Goal: Task Accomplishment & Management: Use online tool/utility

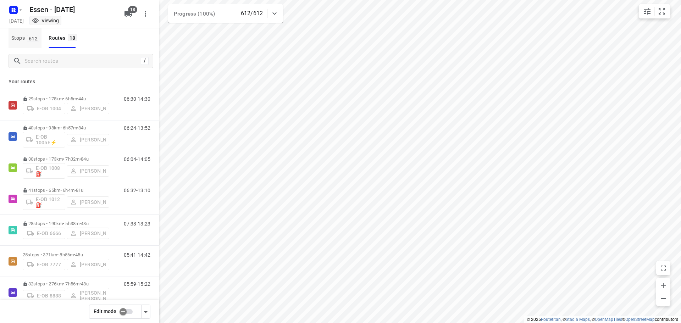
click at [29, 35] on span "612" at bounding box center [33, 38] width 12 height 7
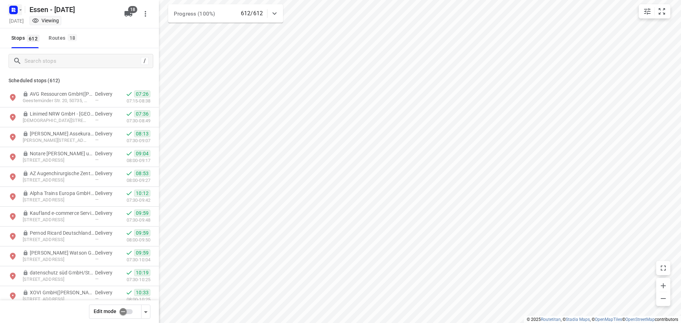
click at [18, 8] on icon "button" at bounding box center [21, 10] width 6 height 6
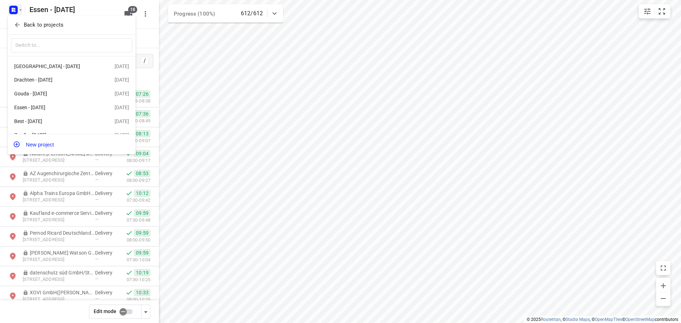
click at [27, 32] on div "Back to projects" at bounding box center [72, 25] width 128 height 19
click at [28, 28] on p "Back to projects" at bounding box center [44, 25] width 40 height 8
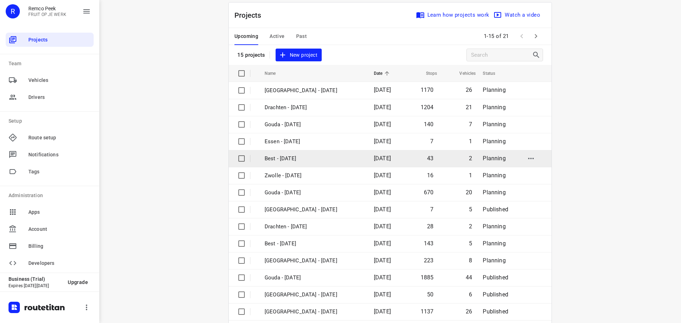
scroll to position [35, 0]
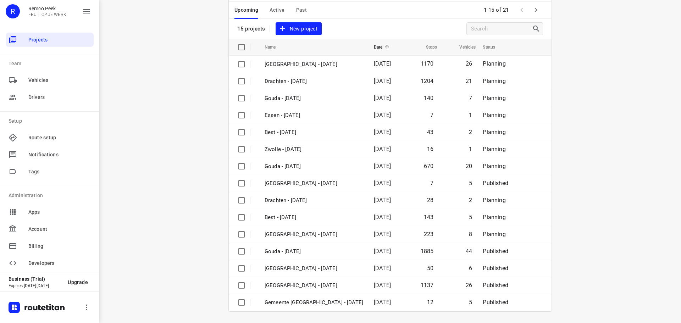
click at [531, 9] on icon "button" at bounding box center [535, 10] width 9 height 9
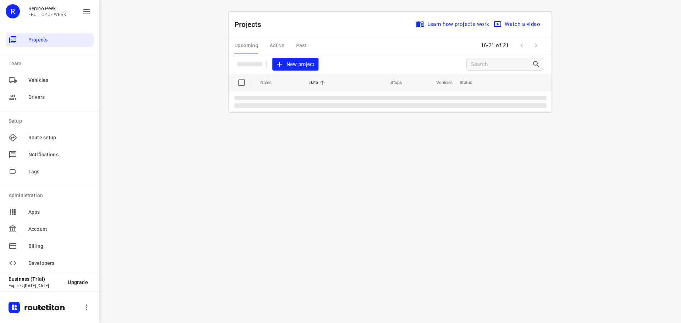
scroll to position [0, 0]
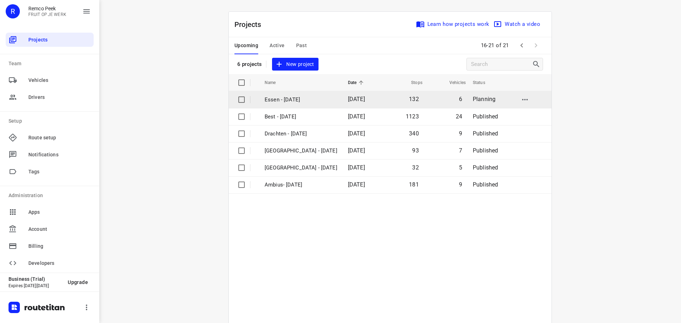
click at [282, 99] on p "Essen - [DATE]" at bounding box center [300, 100] width 73 height 8
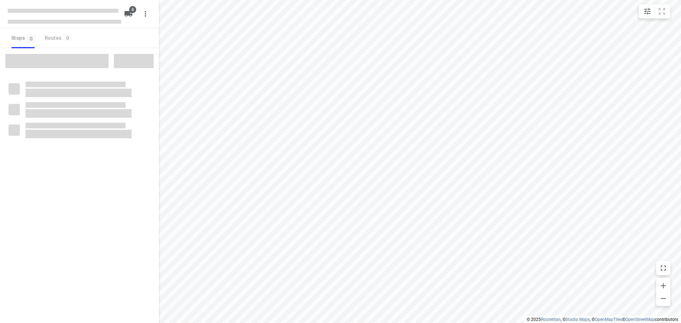
checkbox input "true"
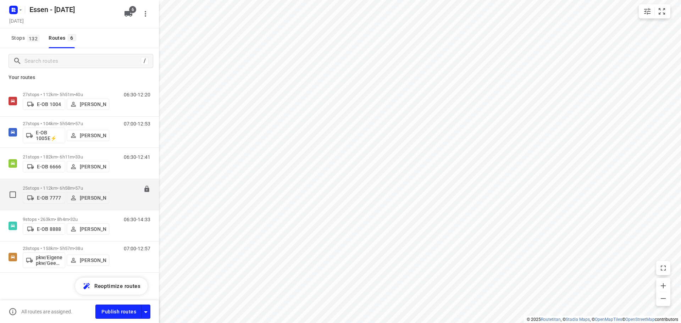
scroll to position [5, 0]
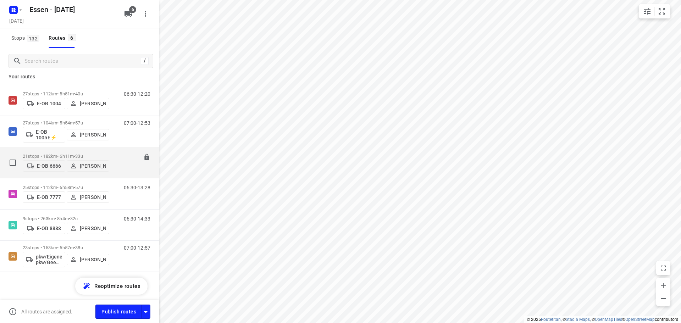
click at [69, 154] on p "21 stops • 182km • 6h11m • [DATE]" at bounding box center [66, 156] width 87 height 5
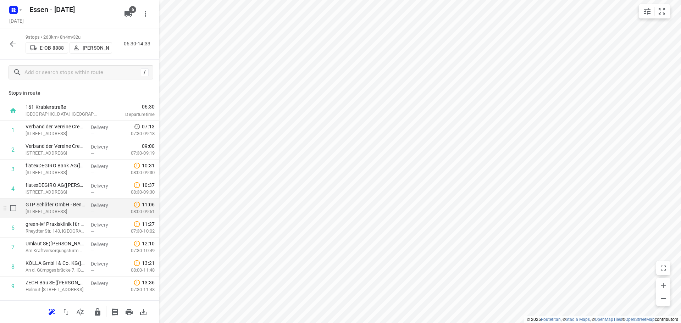
scroll to position [15, 0]
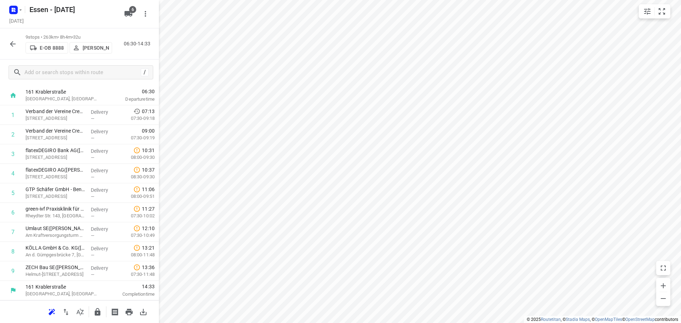
click at [9, 42] on icon "button" at bounding box center [13, 44] width 9 height 9
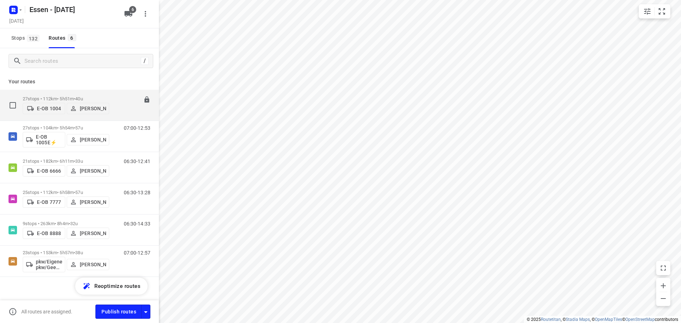
click at [115, 108] on div "06:30-12:20" at bounding box center [132, 107] width 35 height 22
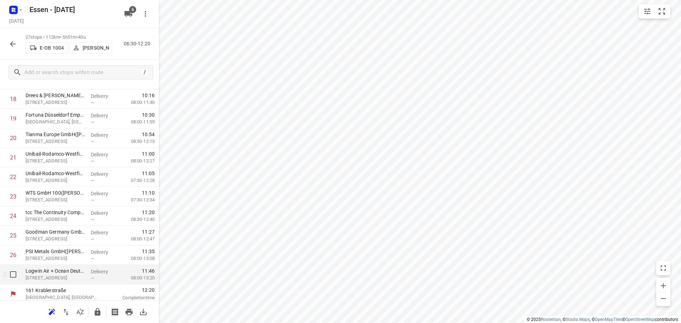
scroll to position [366, 0]
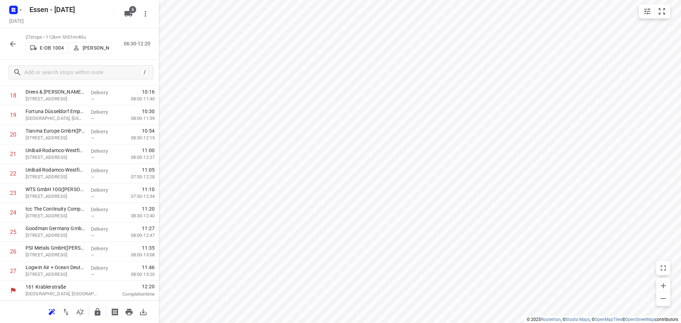
click at [6, 41] on button "button" at bounding box center [13, 44] width 14 height 14
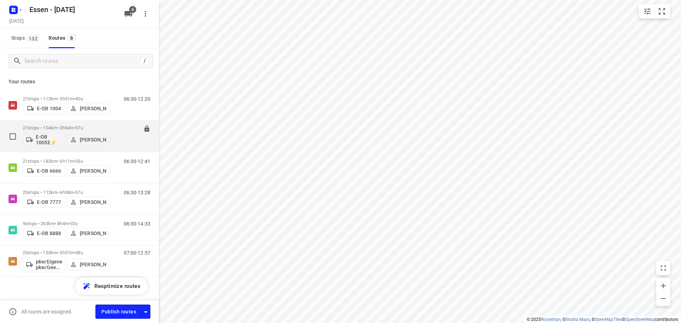
click at [115, 131] on div "07:00-12:53" at bounding box center [132, 138] width 35 height 26
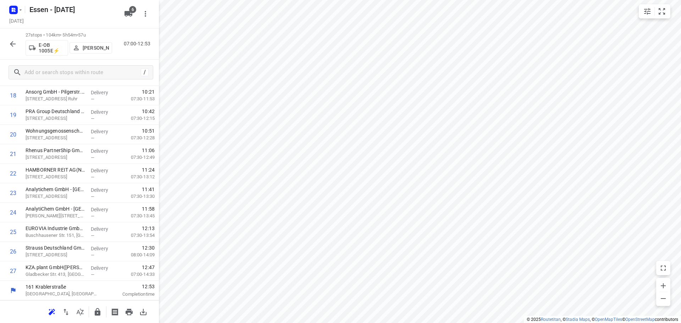
click at [8, 43] on button "button" at bounding box center [13, 44] width 14 height 14
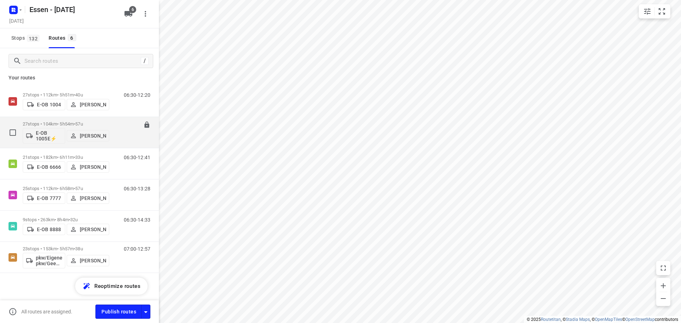
scroll to position [5, 0]
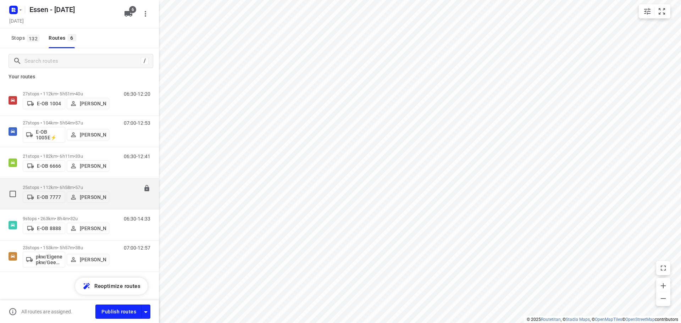
click at [115, 185] on div "06:30-13:28" at bounding box center [132, 196] width 35 height 22
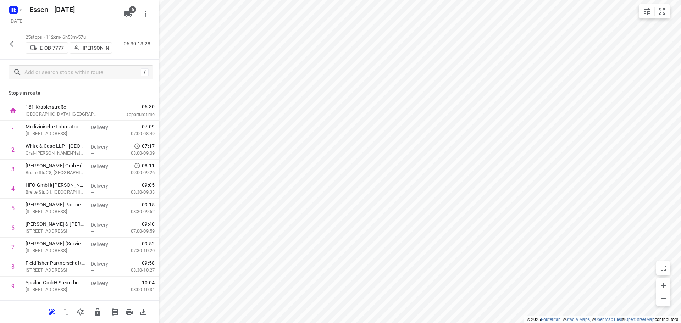
click at [357, 0] on html "i © 2025 Routetitan , © Stadia Maps , © OpenMapTiles © OpenStreetMap contributo…" at bounding box center [340, 161] width 681 height 323
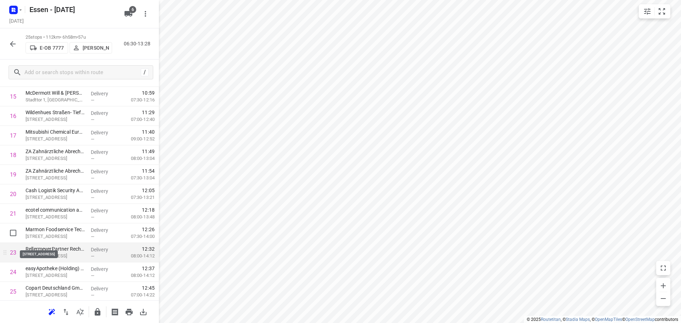
scroll to position [327, 0]
click at [17, 45] on button "button" at bounding box center [13, 44] width 14 height 14
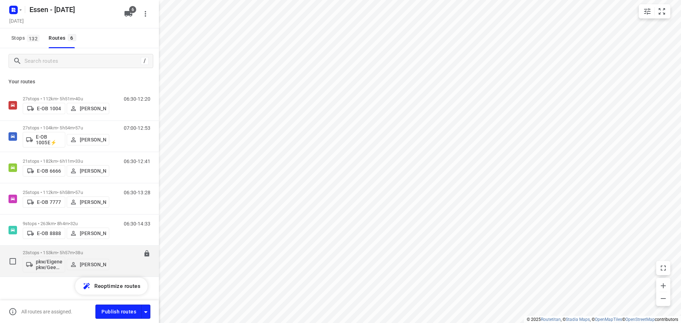
click at [115, 259] on div "07:00-12:57" at bounding box center [132, 263] width 35 height 26
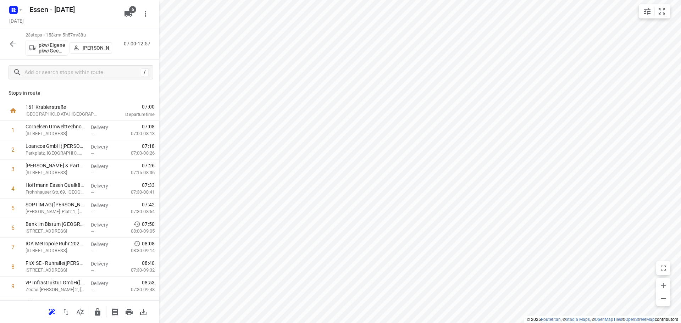
click at [17, 45] on icon "button" at bounding box center [13, 44] width 9 height 9
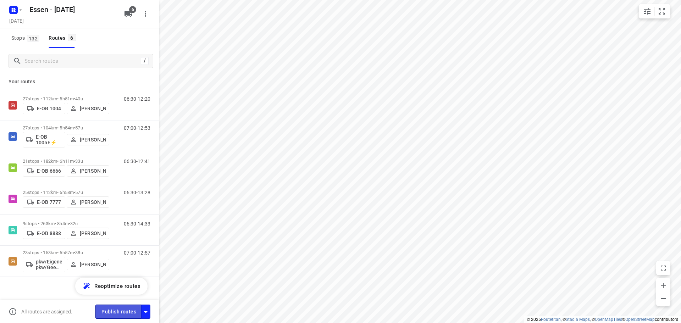
click at [126, 313] on span "Publish routes" at bounding box center [118, 311] width 35 height 9
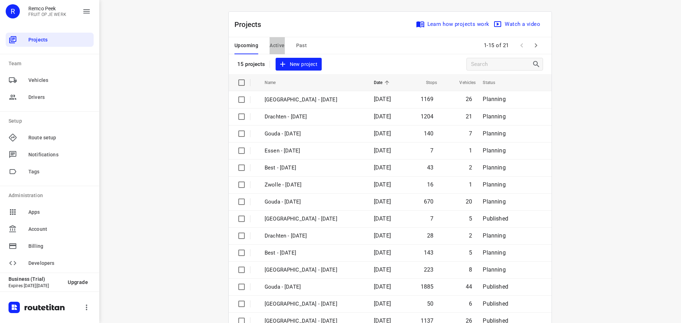
click at [275, 41] on span "Active" at bounding box center [276, 45] width 15 height 9
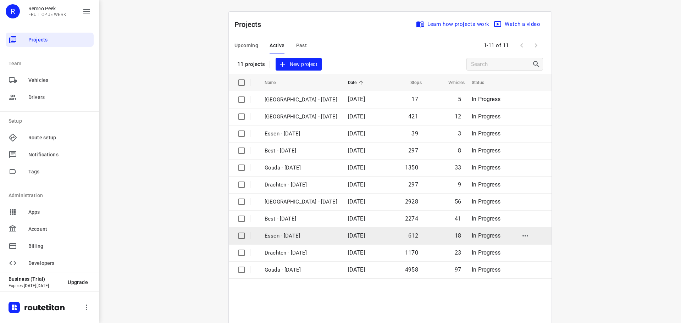
click at [274, 234] on p "Essen - [DATE]" at bounding box center [300, 236] width 73 height 8
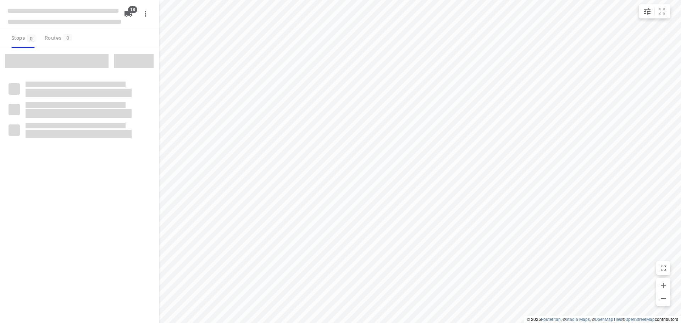
checkbox input "true"
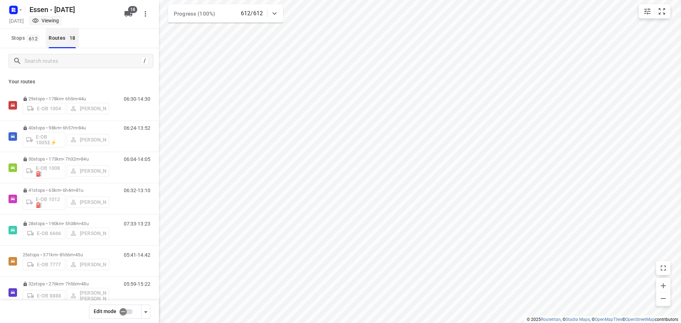
drag, startPoint x: 34, startPoint y: 38, endPoint x: 57, endPoint y: 46, distance: 23.9
click at [34, 38] on span "612" at bounding box center [33, 38] width 12 height 7
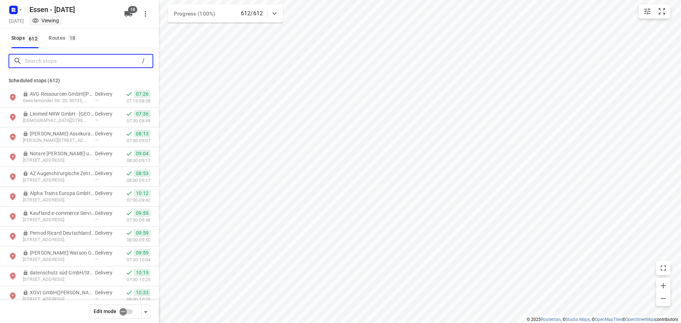
click at [61, 57] on input "Search stops" at bounding box center [81, 61] width 113 height 11
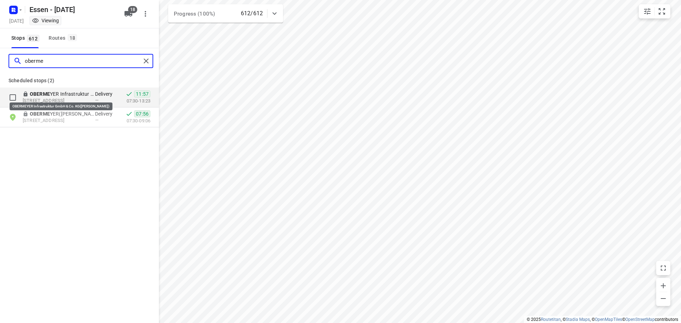
type input "oberme"
click at [87, 92] on p "OBERME YER Infrastruktur GmbH & Co. KG(Carmela Lamannna)" at bounding box center [62, 93] width 65 height 7
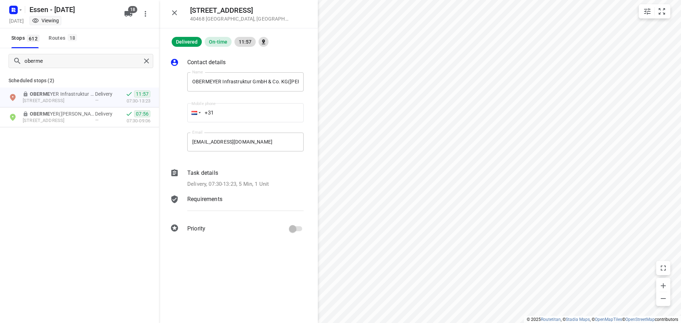
click at [174, 17] on button "button" at bounding box center [174, 13] width 14 height 14
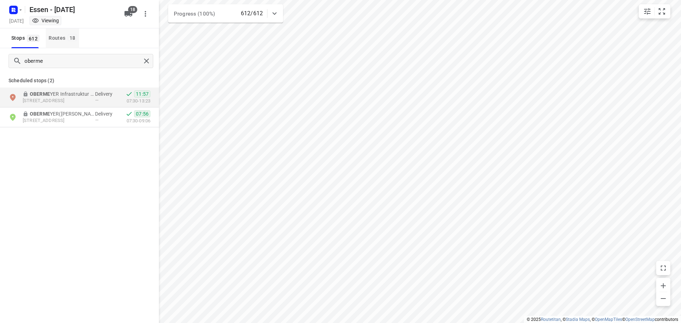
click at [63, 43] on button "Routes 18" at bounding box center [62, 38] width 33 height 20
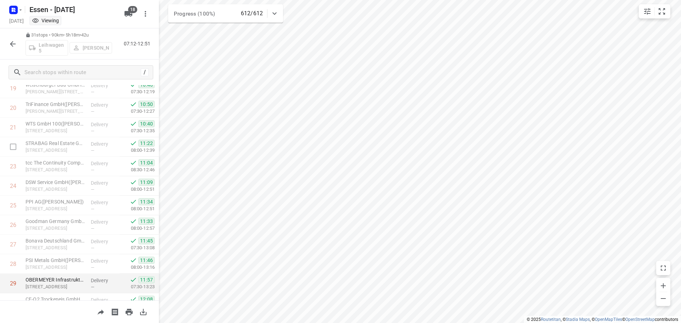
scroll to position [444, 0]
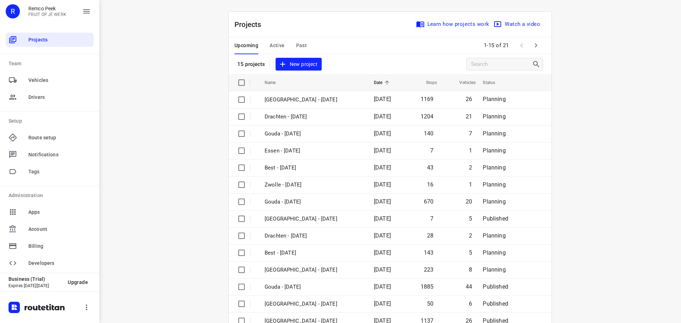
click at [259, 46] on div "Upcoming Active Past" at bounding box center [276, 45] width 84 height 17
click at [273, 46] on span "Active" at bounding box center [276, 45] width 15 height 9
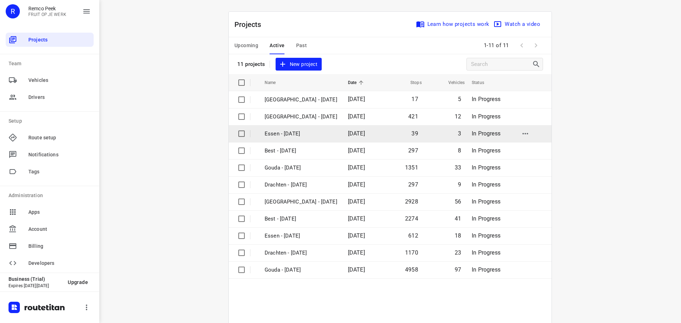
click at [280, 134] on p "Essen - Tuesday" at bounding box center [300, 134] width 73 height 8
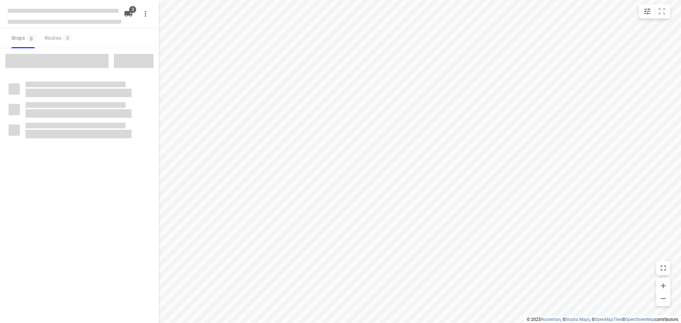
checkbox input "true"
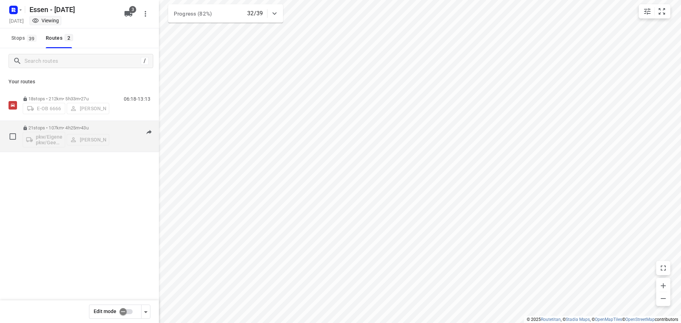
click at [111, 129] on div "21 stops • 107km • 4h25m • 43u pkw/Eigener pkw/Geen kenteken Robert Kula 06:48-…" at bounding box center [91, 136] width 136 height 29
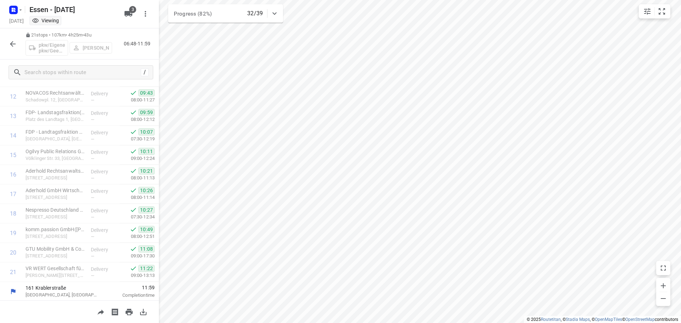
scroll to position [249, 0]
click at [10, 49] on button "button" at bounding box center [13, 44] width 14 height 14
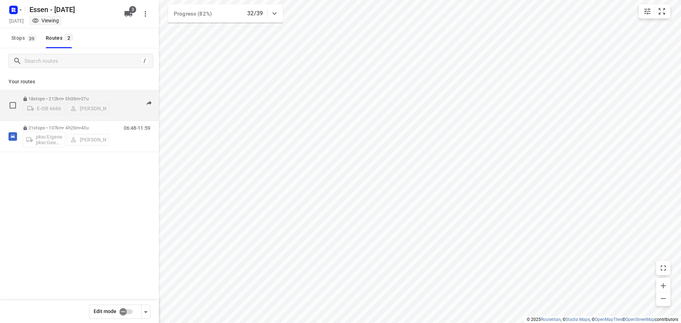
click at [88, 96] on span "27u" at bounding box center [84, 98] width 7 height 5
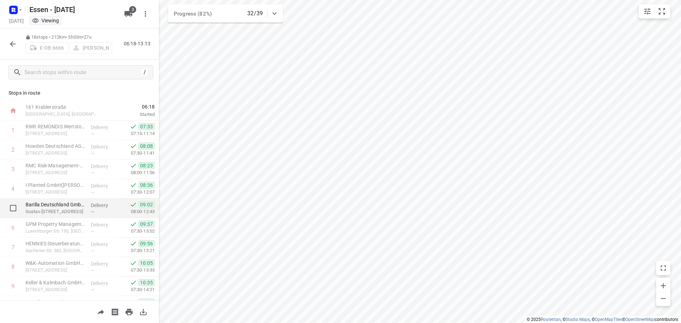
scroll to position [191, 0]
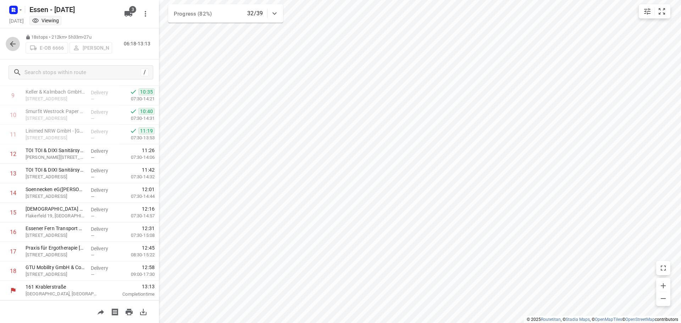
click at [12, 47] on icon "button" at bounding box center [13, 44] width 9 height 9
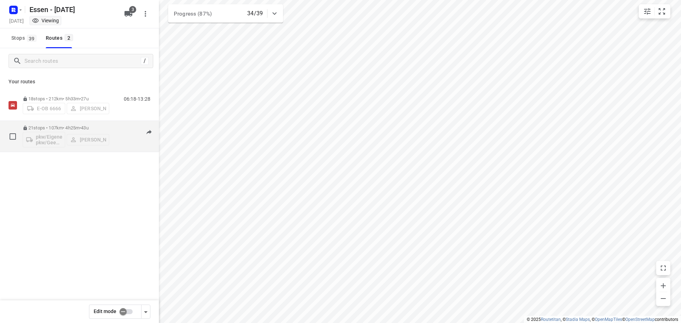
click at [107, 130] on p "21 stops • 107km • 4h25m • 43u" at bounding box center [66, 127] width 87 height 5
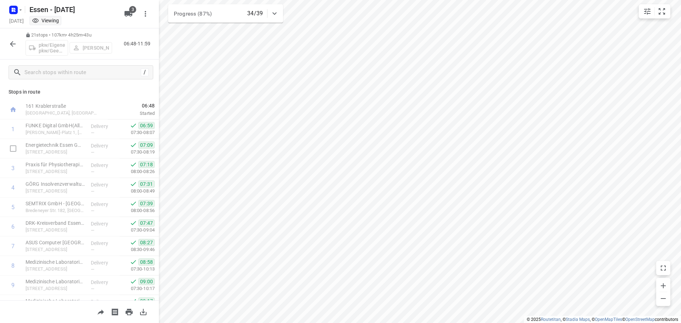
scroll to position [0, 0]
click at [9, 46] on icon "button" at bounding box center [13, 44] width 9 height 9
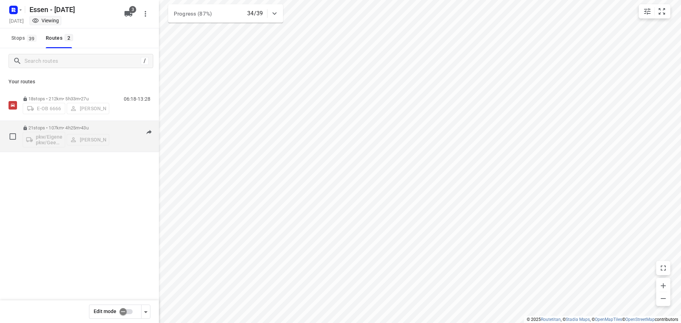
click at [77, 128] on p "21 stops • 107km • 4h25m • 43u" at bounding box center [66, 127] width 87 height 5
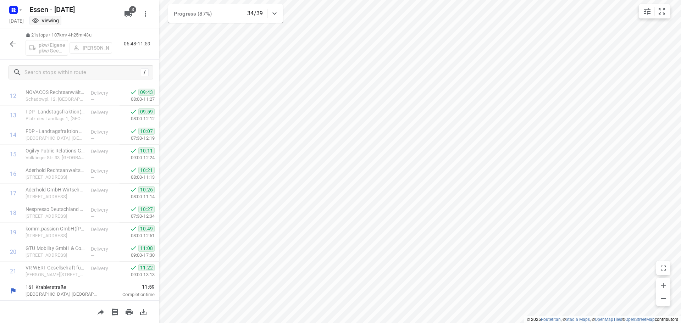
scroll to position [249, 0]
click at [7, 46] on button "button" at bounding box center [13, 44] width 14 height 14
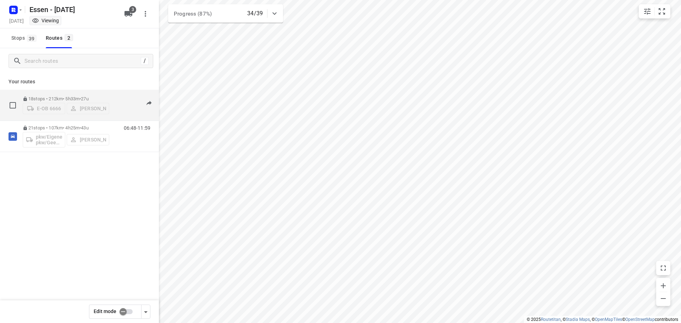
click at [57, 96] on p "18 stops • 212km • 5h33m • 27u" at bounding box center [66, 98] width 87 height 5
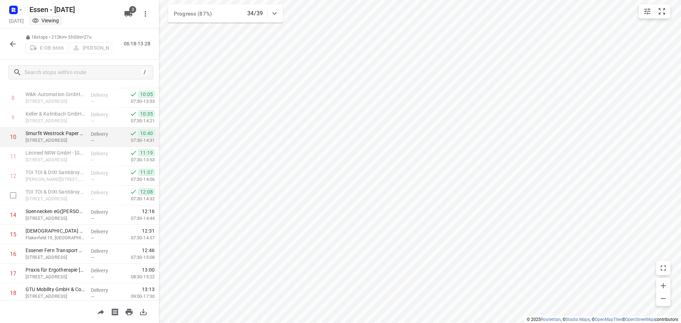
scroll to position [191, 0]
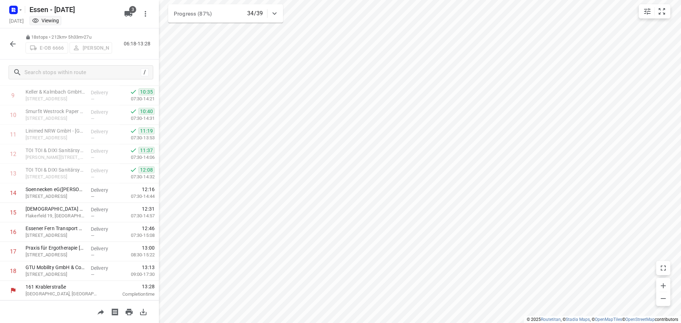
click at [15, 44] on icon "button" at bounding box center [13, 44] width 6 height 6
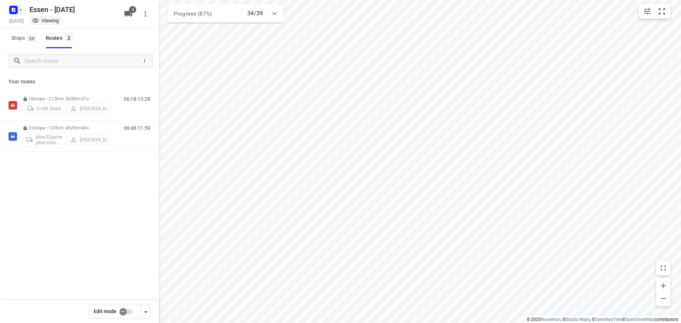
click at [21, 13] on button "button" at bounding box center [15, 9] width 14 height 11
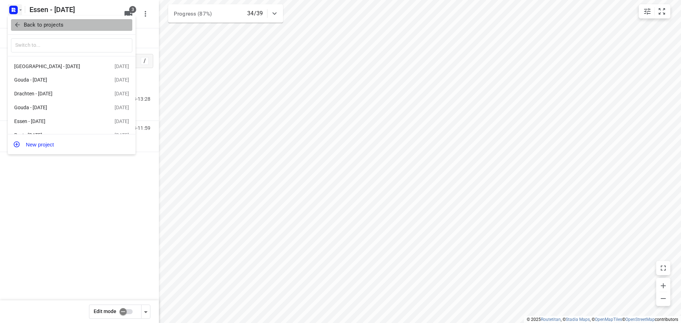
click at [33, 26] on p "Back to projects" at bounding box center [44, 25] width 40 height 8
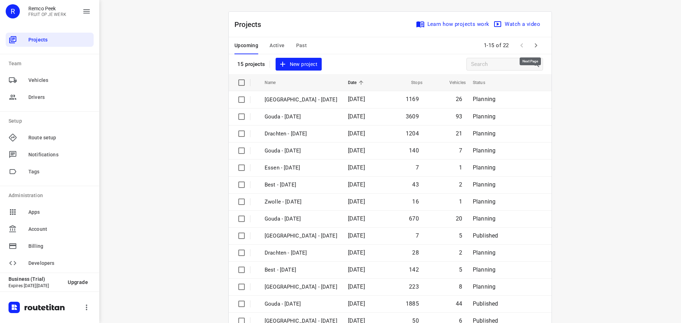
click at [531, 46] on icon "button" at bounding box center [535, 45] width 9 height 9
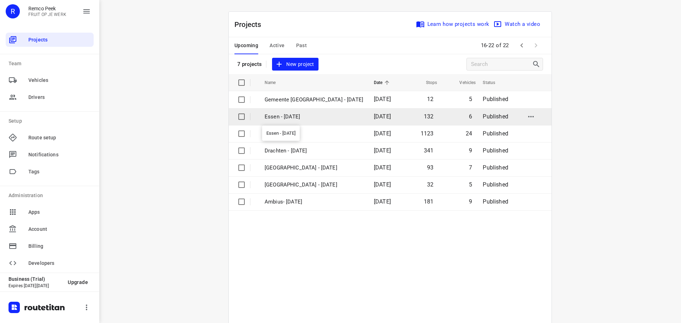
click at [286, 117] on p "Essen - [DATE]" at bounding box center [313, 117] width 99 height 8
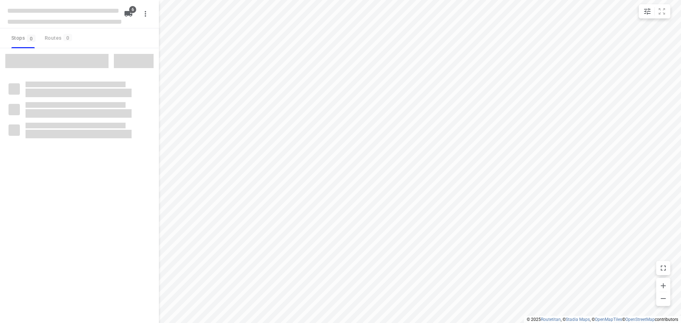
checkbox input "true"
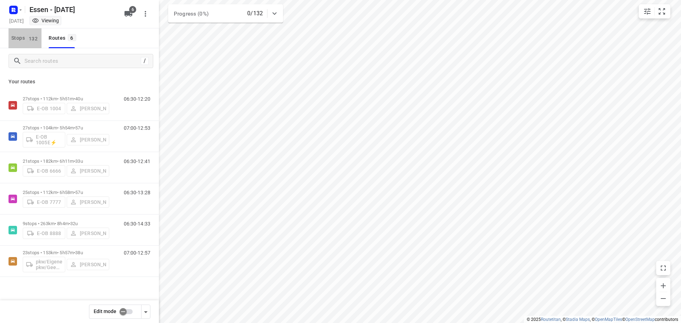
click at [30, 35] on span "132" at bounding box center [33, 38] width 12 height 7
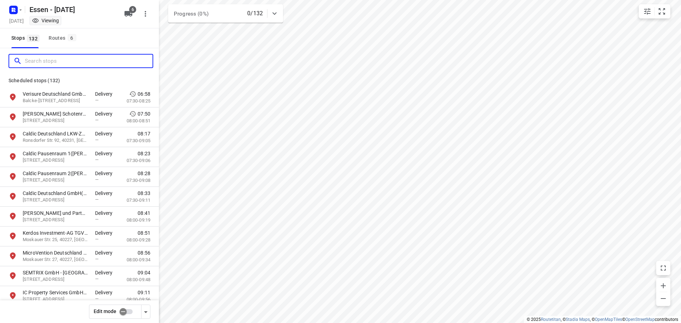
click at [57, 56] on input "Search stops" at bounding box center [89, 61] width 128 height 11
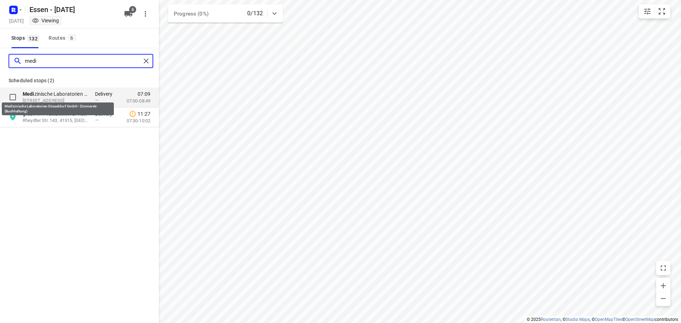
type input "medi"
click at [55, 95] on p "Medi zinische Laboratorien Düsseldorf GmbH - Zimmerstr.(Buchhaltung)" at bounding box center [55, 93] width 65 height 7
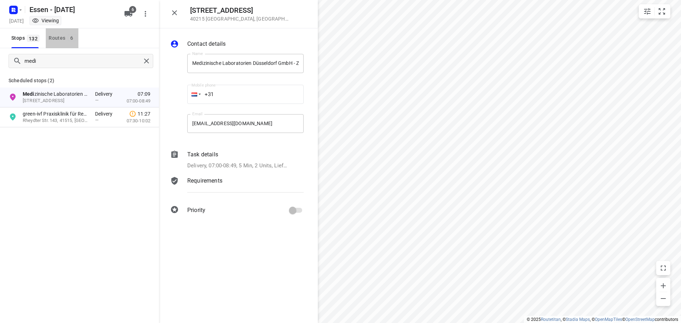
click at [49, 39] on div "Routes 6" at bounding box center [63, 38] width 29 height 9
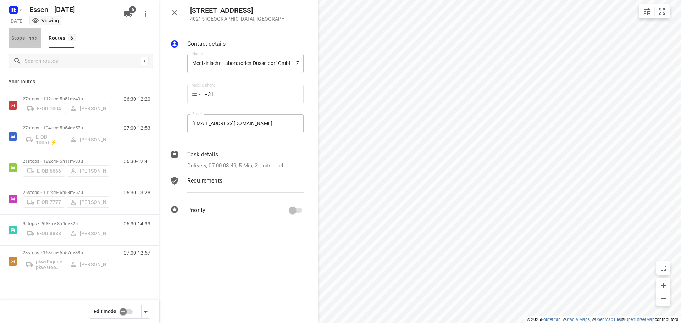
click at [25, 34] on span "Stops 132" at bounding box center [26, 38] width 30 height 9
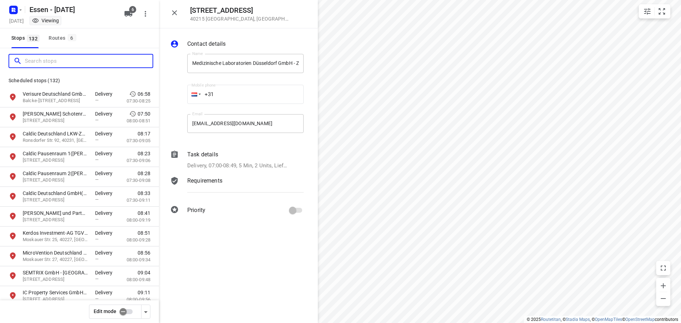
click at [52, 60] on input "Search stops" at bounding box center [89, 61] width 128 height 11
drag, startPoint x: 52, startPoint y: 60, endPoint x: 146, endPoint y: -12, distance: 118.4
click at [146, 0] on html "i © 2025 Routetitan , © Stadia Maps , © OpenMapTiles © OpenStreetMap contributo…" at bounding box center [340, 161] width 681 height 323
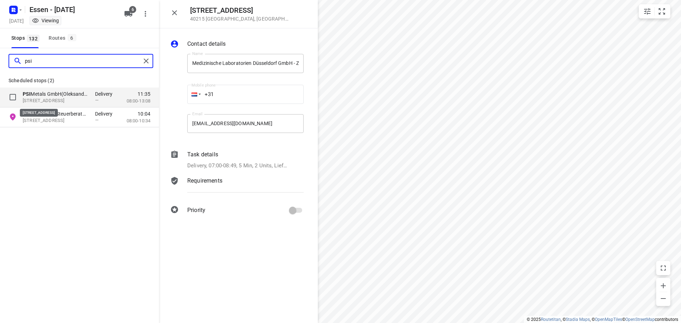
type input "psi"
click at [41, 102] on p "Parsevalstraße 7a, 40468, Düsseldorf, DE" at bounding box center [55, 101] width 65 height 7
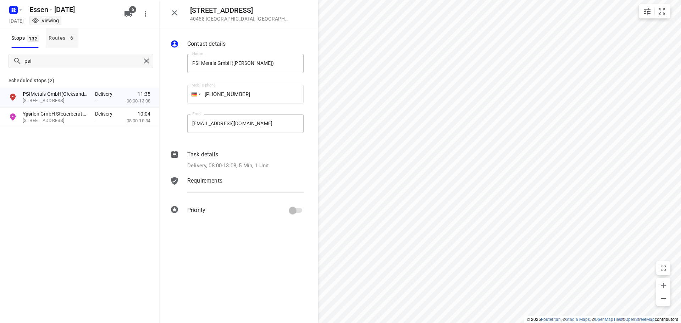
click at [57, 38] on div "Routes 6" at bounding box center [63, 38] width 29 height 9
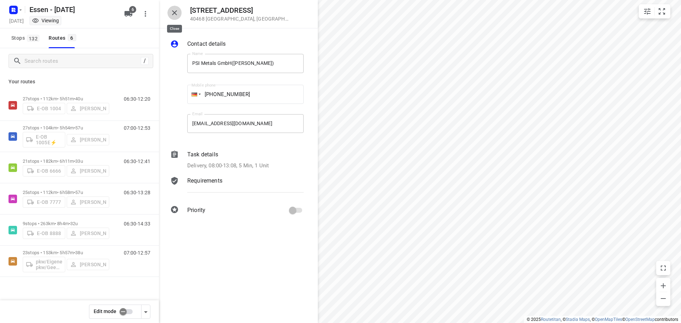
click at [173, 17] on button "button" at bounding box center [174, 13] width 14 height 14
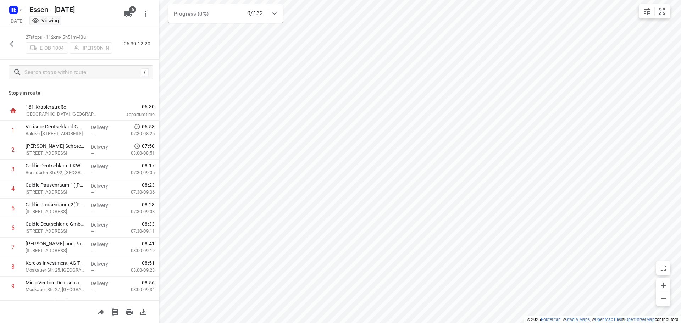
click at [12, 48] on icon "button" at bounding box center [13, 44] width 9 height 9
